Goal: Task Accomplishment & Management: Use online tool/utility

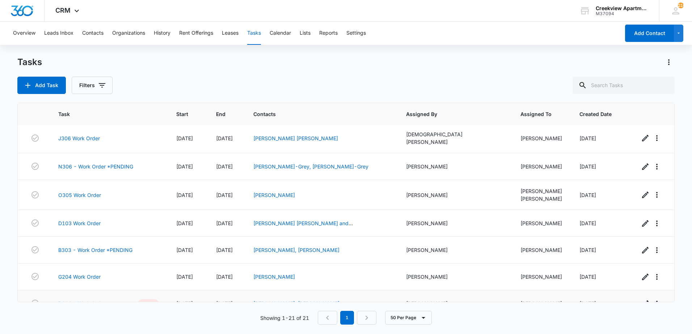
scroll to position [395, 0]
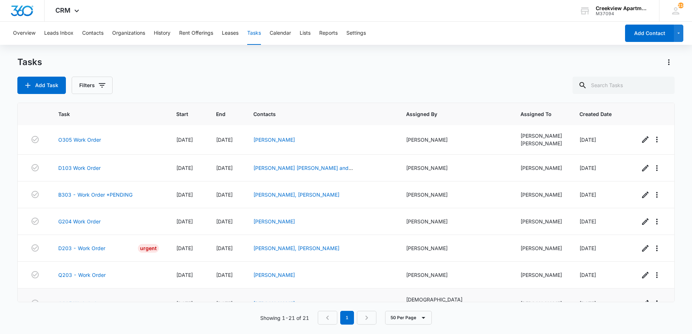
click at [89, 300] on link "O305 Work Order" at bounding box center [79, 304] width 43 height 8
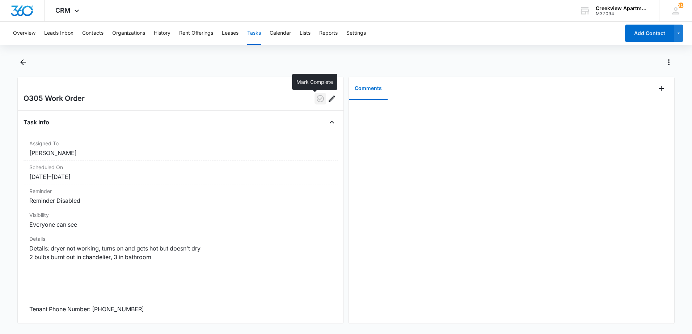
click at [316, 96] on icon "button" at bounding box center [320, 98] width 9 height 9
click at [27, 63] on icon "Back" at bounding box center [23, 62] width 9 height 9
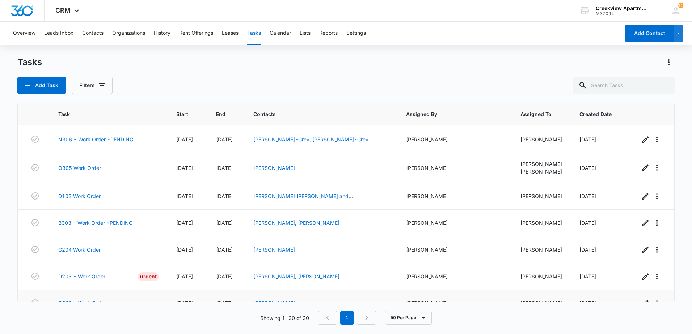
scroll to position [368, 0]
click at [91, 298] on link "Q203 - Work Order" at bounding box center [81, 302] width 47 height 8
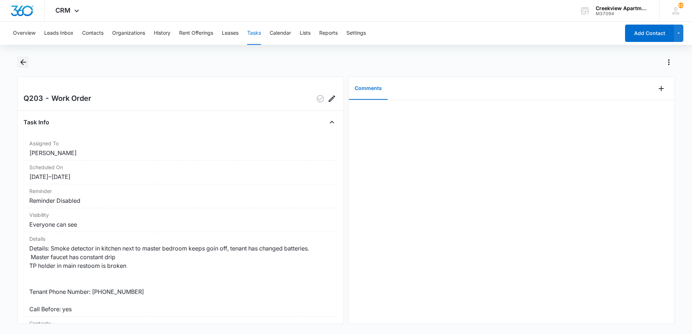
click at [26, 64] on icon "Back" at bounding box center [23, 62] width 9 height 9
